Goal: Task Accomplishment & Management: Manage account settings

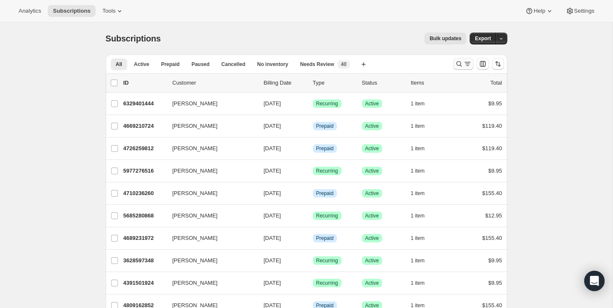
click at [462, 58] on button "Search and filter results" at bounding box center [464, 64] width 20 height 12
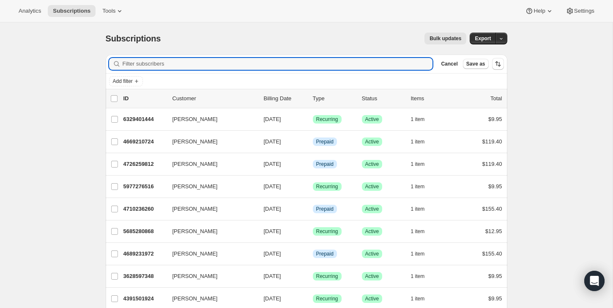
paste input "[PERSON_NAME][EMAIL_ADDRESS][DOMAIN_NAME]"
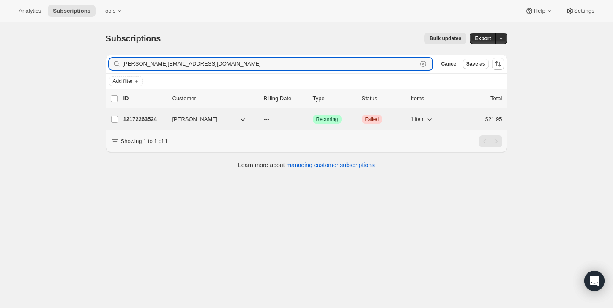
type input "[PERSON_NAME][EMAIL_ADDRESS][DOMAIN_NAME]"
click at [475, 116] on div "$21.95" at bounding box center [481, 119] width 42 height 8
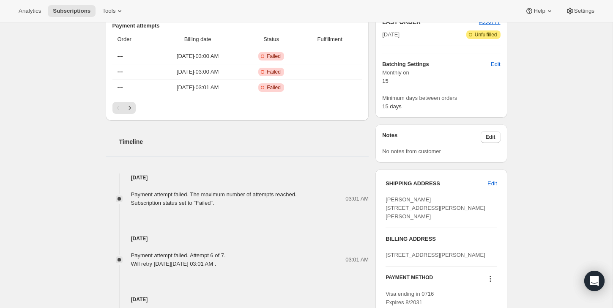
scroll to position [198, 0]
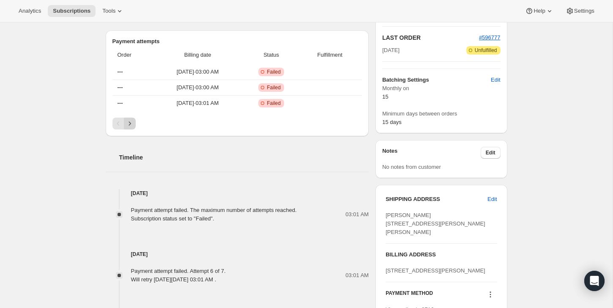
click at [133, 120] on icon "Next" at bounding box center [130, 123] width 8 height 8
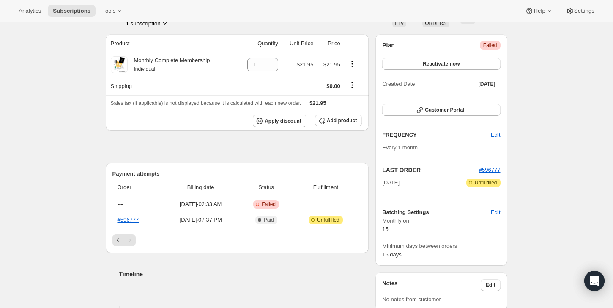
scroll to position [0, 0]
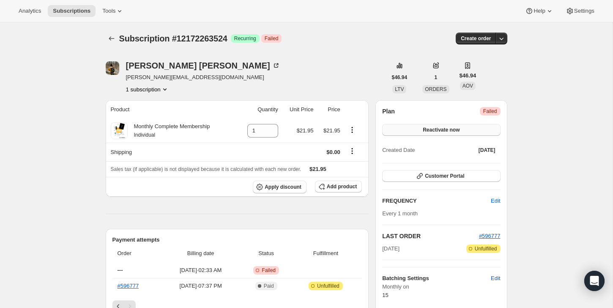
click at [415, 131] on button "Reactivate now" at bounding box center [441, 130] width 118 height 12
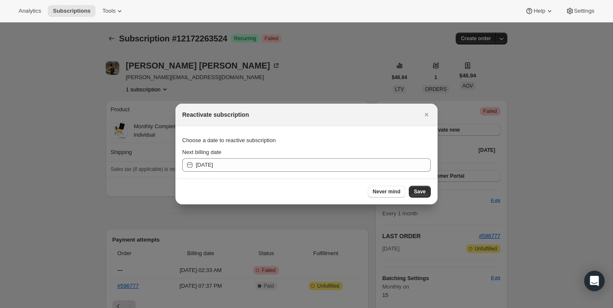
click at [382, 172] on section "Choose a date to reactive subscription Next billing date [DATE]" at bounding box center [307, 152] width 262 height 52
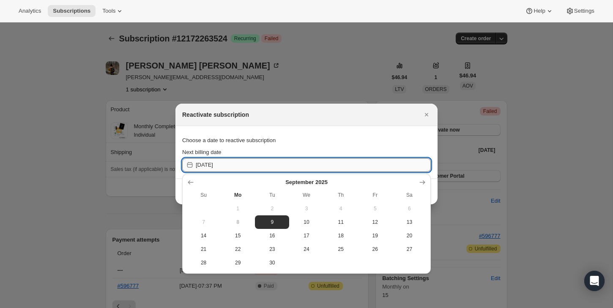
click at [384, 163] on input "[DATE]" at bounding box center [313, 165] width 235 height 14
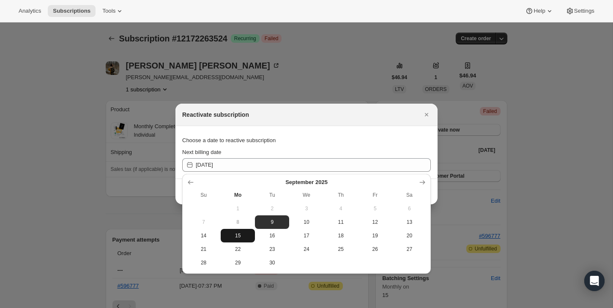
click at [235, 235] on span "15" at bounding box center [237, 235] width 27 height 7
type input "[DATE]"
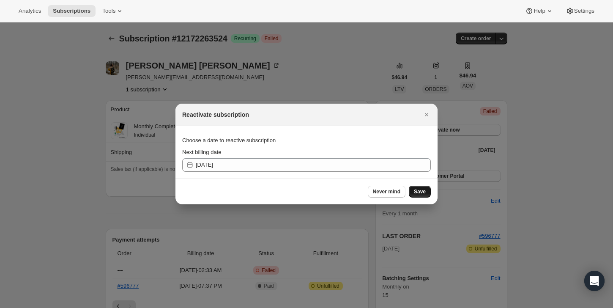
click at [424, 191] on span "Save" at bounding box center [420, 191] width 12 height 7
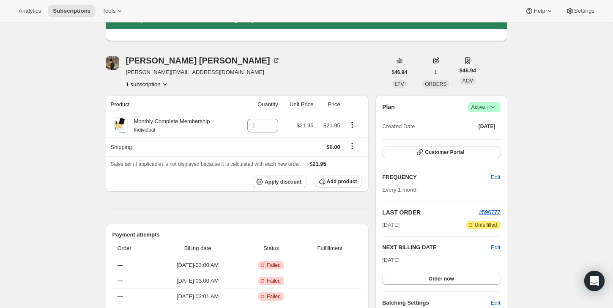
scroll to position [27, 0]
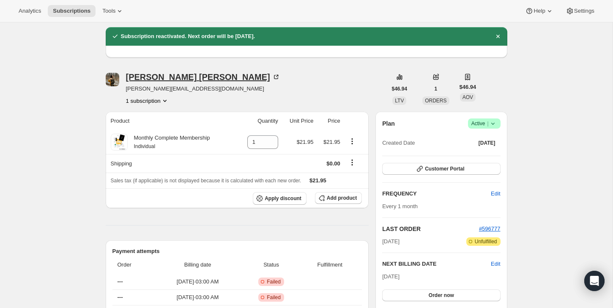
click at [272, 76] on icon at bounding box center [276, 77] width 8 height 8
